Goal: Transaction & Acquisition: Obtain resource

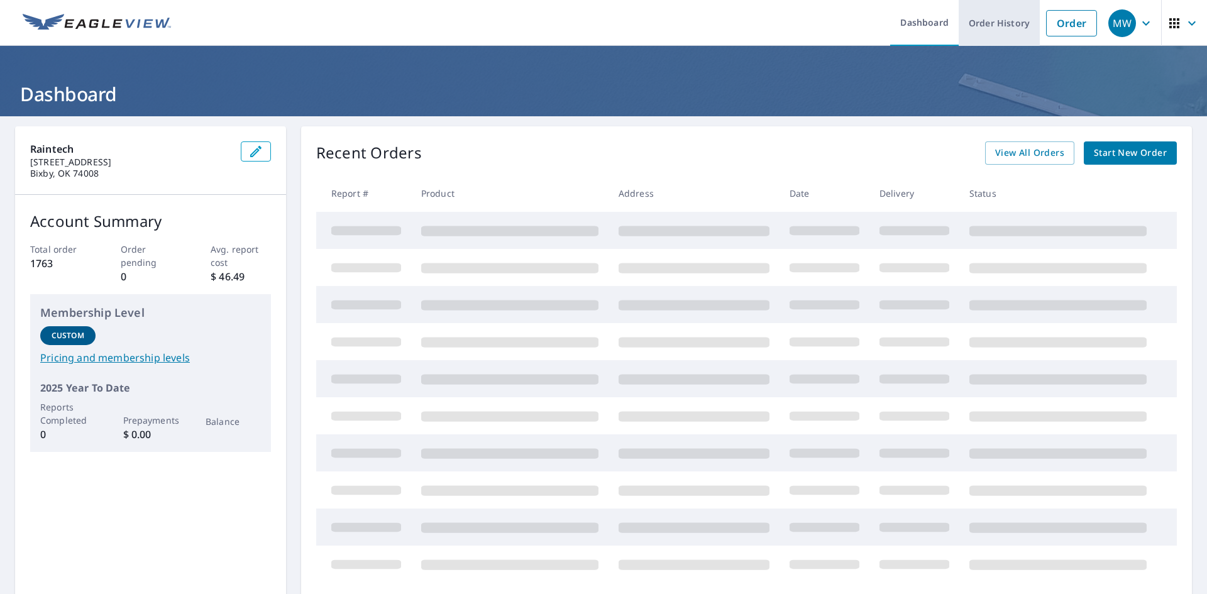
click at [997, 40] on link "Order History" at bounding box center [999, 23] width 81 height 46
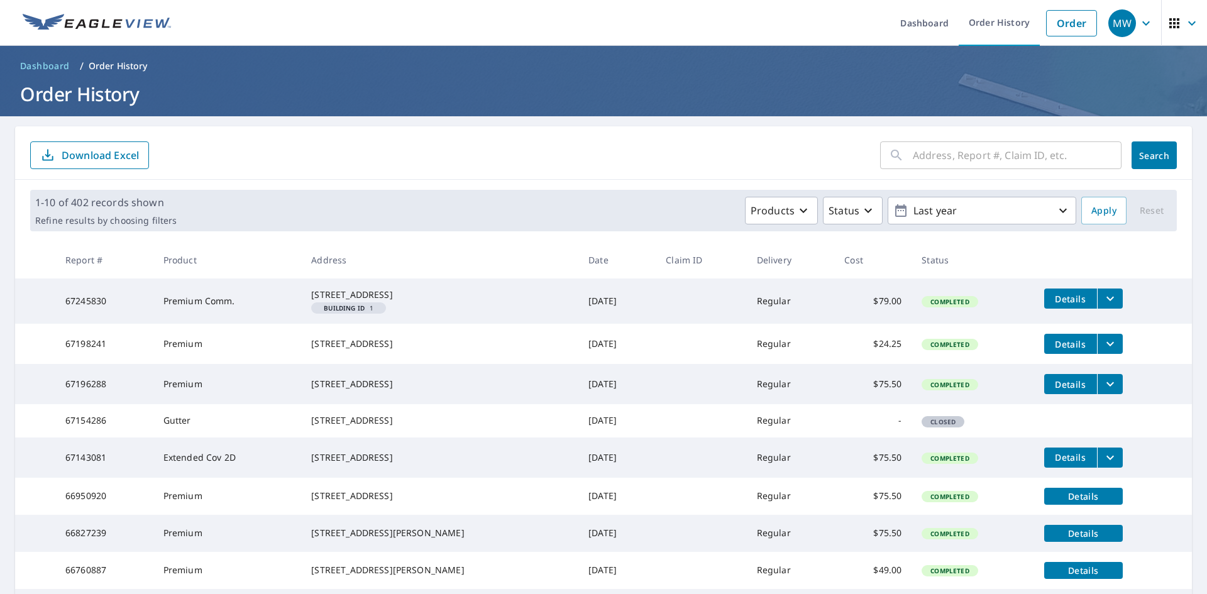
click at [978, 145] on input "text" at bounding box center [1017, 155] width 209 height 35
paste input "4529 W Tacoma St"
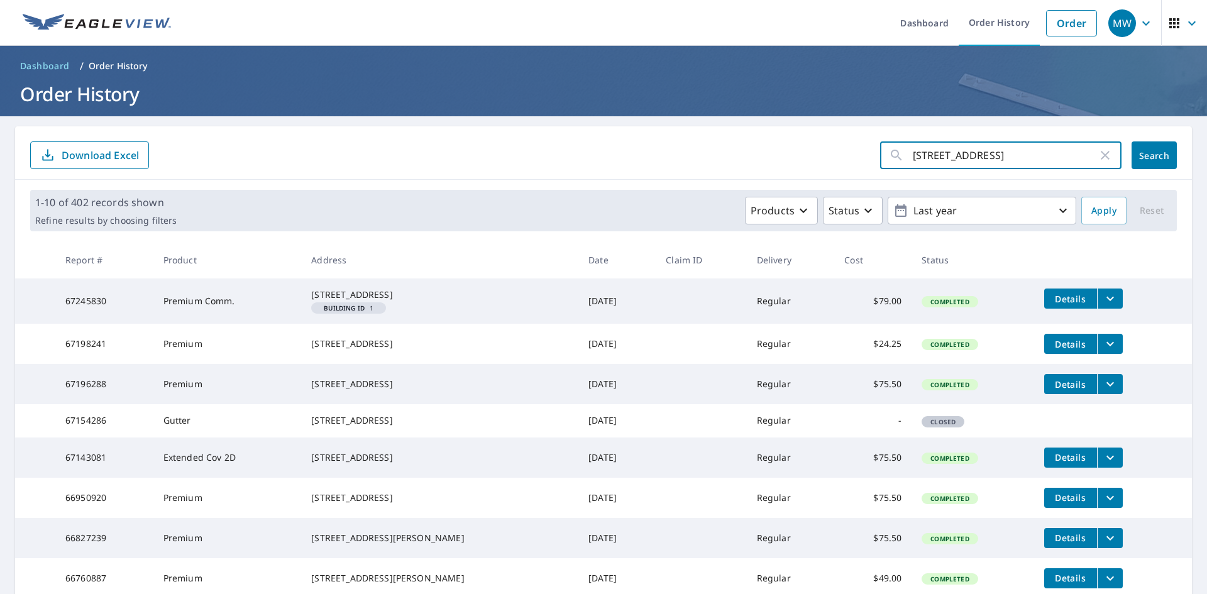
type input "4529 W Tacoma St"
click at [1143, 160] on span "Search" at bounding box center [1154, 156] width 25 height 12
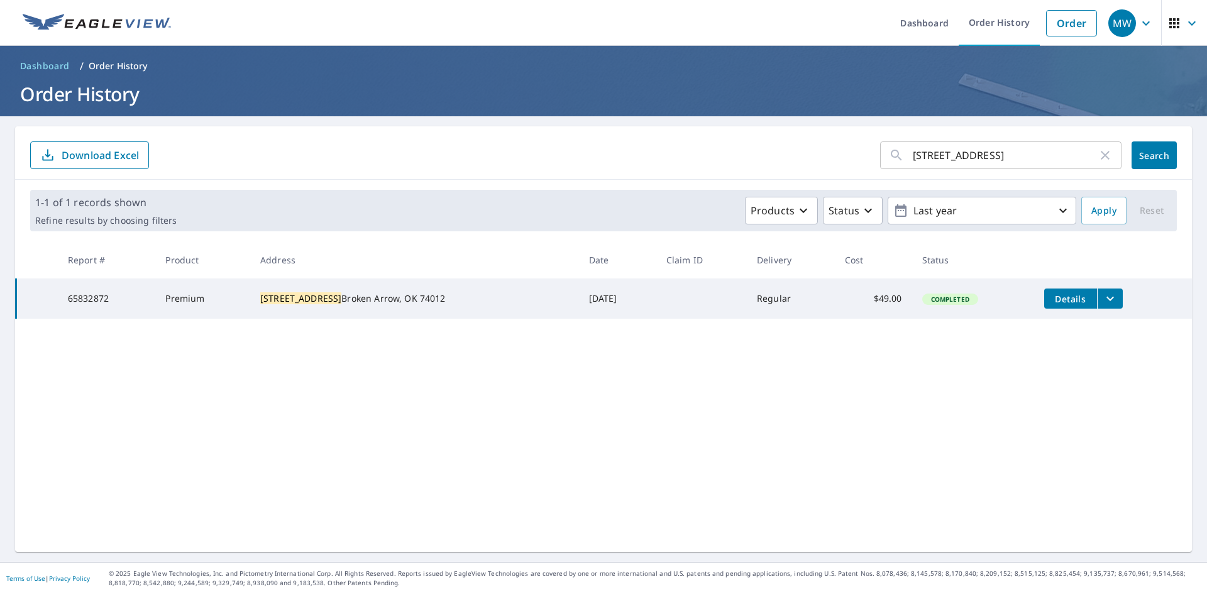
click at [1103, 300] on icon "filesDropdownBtn-65832872" at bounding box center [1110, 298] width 15 height 15
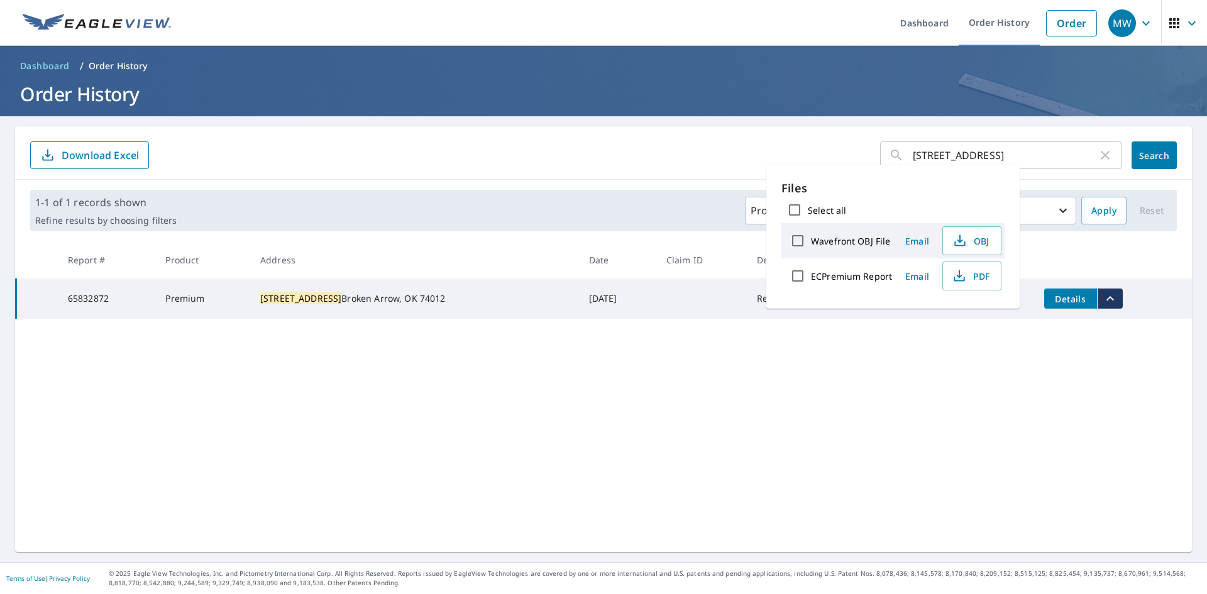
click at [679, 274] on th "Claim ID" at bounding box center [702, 259] width 91 height 37
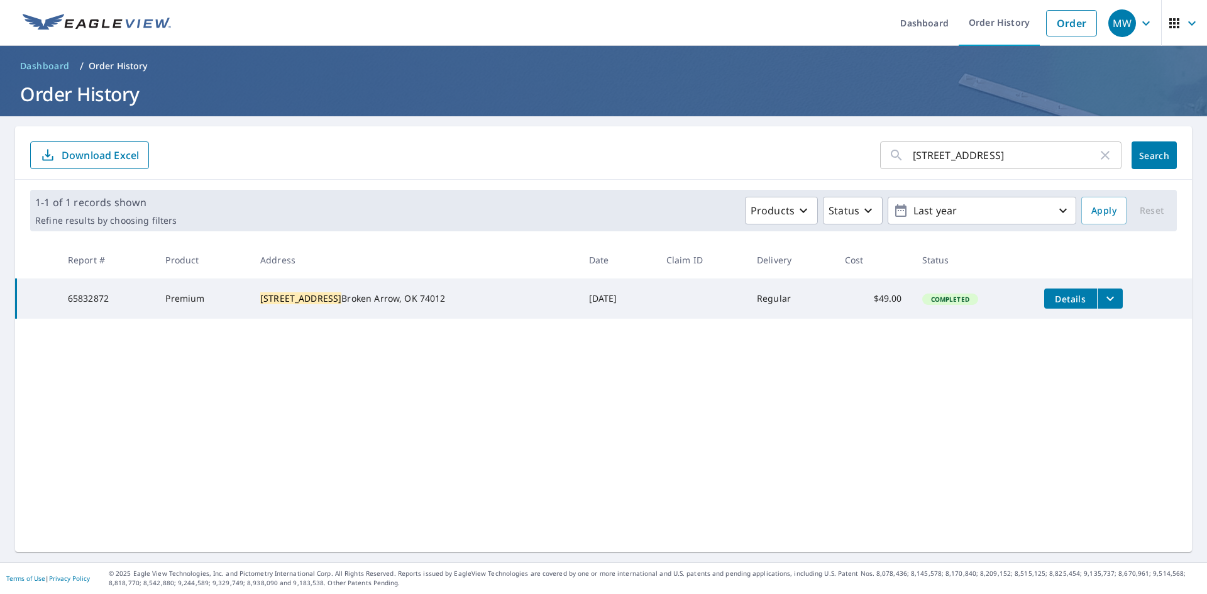
click at [1052, 296] on span "Details" at bounding box center [1071, 299] width 38 height 12
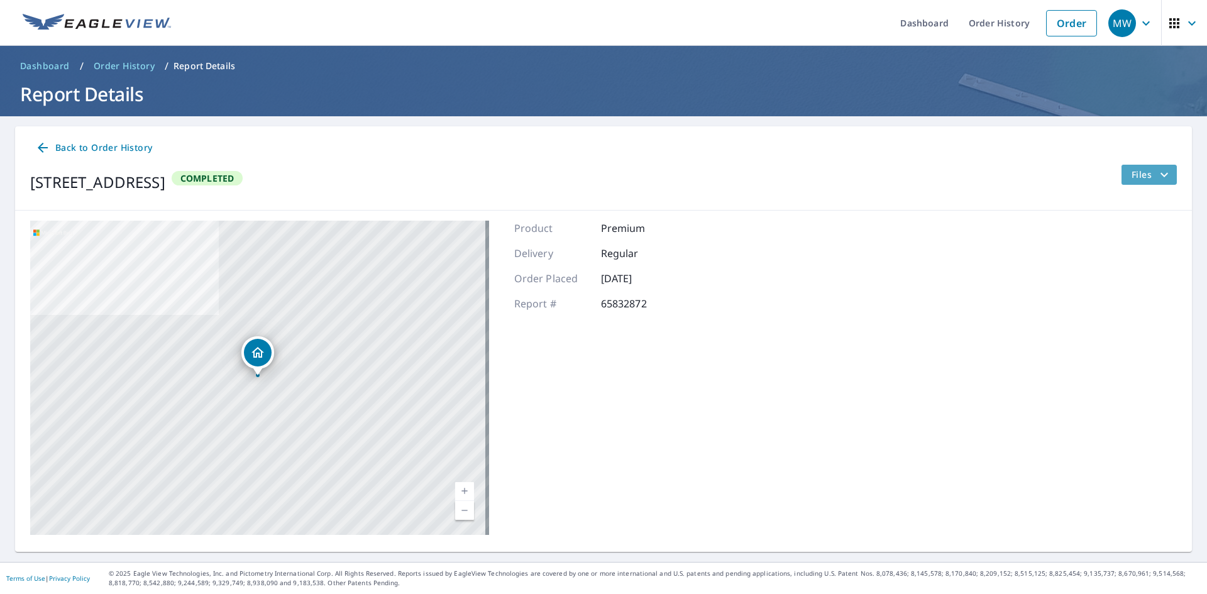
click at [1145, 172] on span "Files" at bounding box center [1152, 174] width 40 height 15
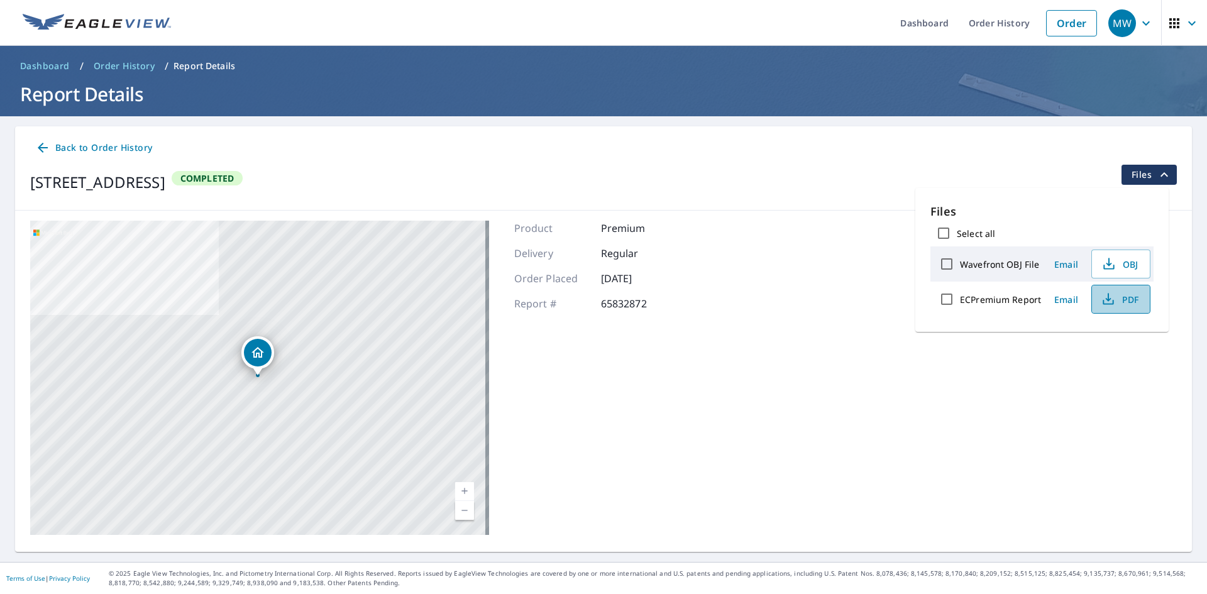
click at [1107, 296] on icon "button" at bounding box center [1108, 297] width 6 height 8
click at [1126, 294] on span "PDF" at bounding box center [1120, 299] width 40 height 15
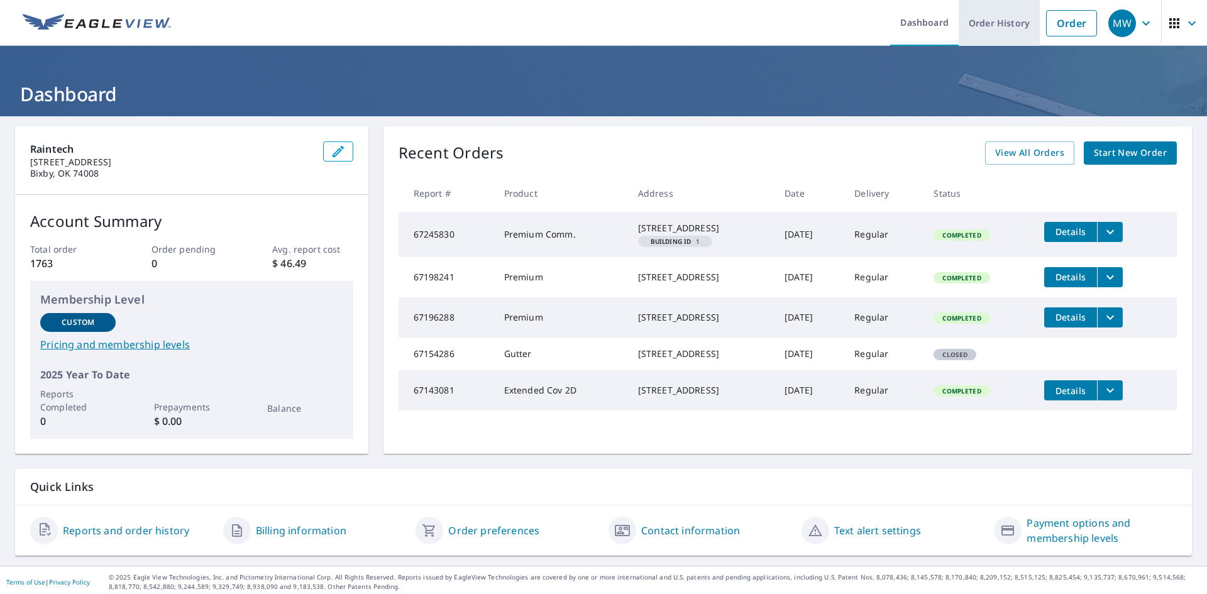
click at [1011, 34] on link "Order History" at bounding box center [999, 23] width 81 height 46
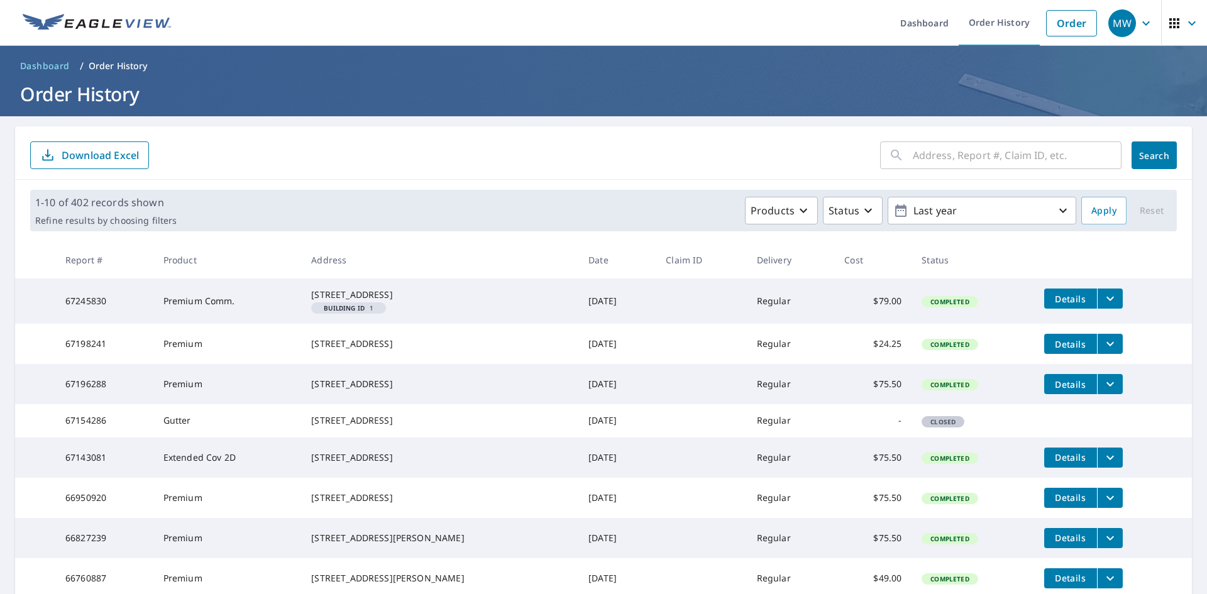
click at [1016, 150] on input "text" at bounding box center [1017, 155] width 209 height 35
type input "4200 s atlanta pl"
click at [1154, 158] on span "Search" at bounding box center [1154, 156] width 25 height 12
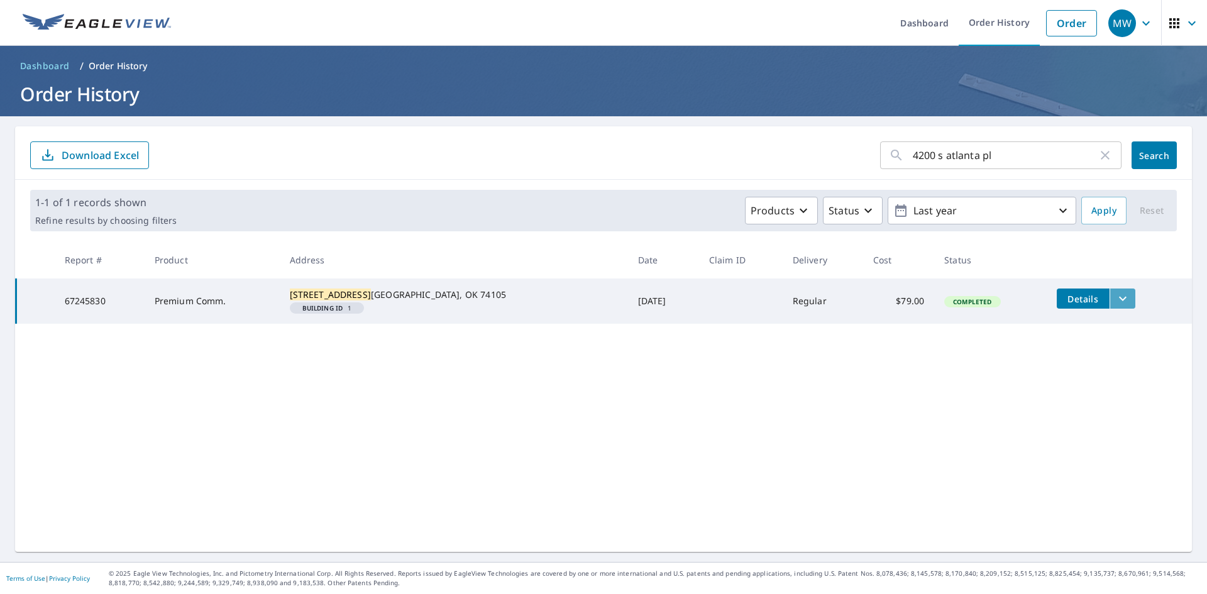
click at [1116, 300] on icon "filesDropdownBtn-67245830" at bounding box center [1123, 298] width 15 height 15
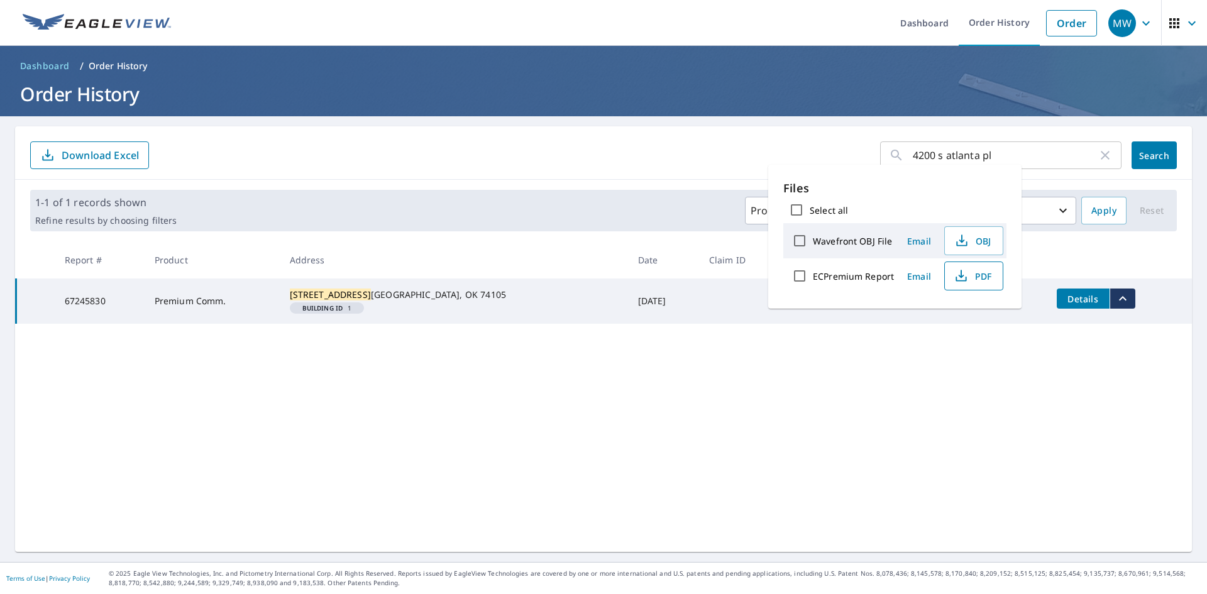
click at [987, 270] on span "PDF" at bounding box center [973, 276] width 40 height 15
click at [689, 372] on div "4200 s atlanta pl ​ Search Download Excel 1-1 of 1 records shown Refine results…" at bounding box center [603, 339] width 1177 height 426
